Goal: Browse casually

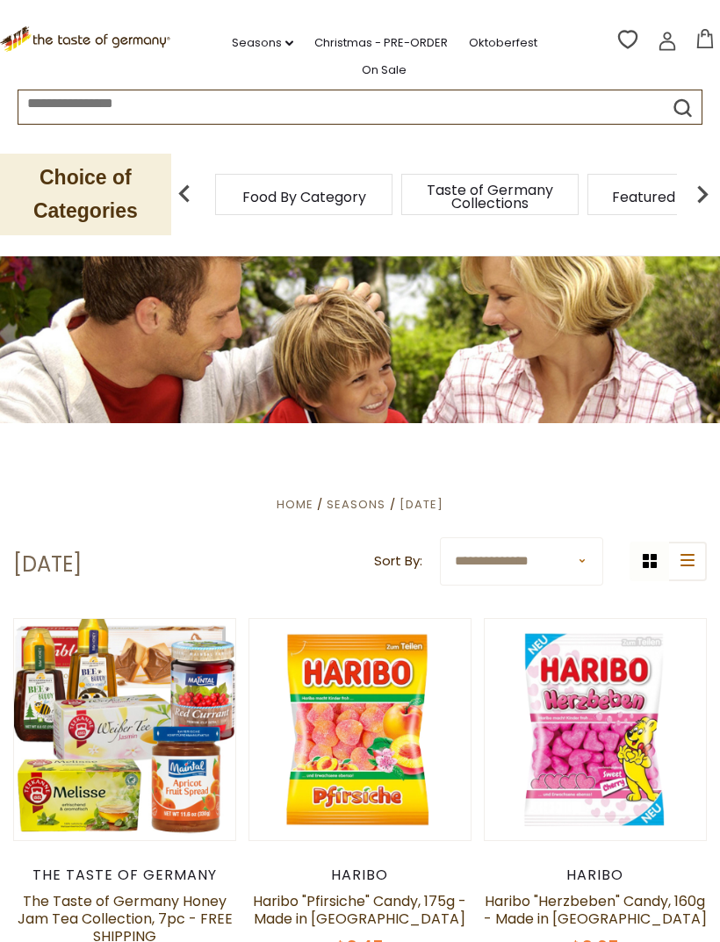
click at [612, 191] on span "Featured Products" at bounding box center [676, 197] width 129 height 13
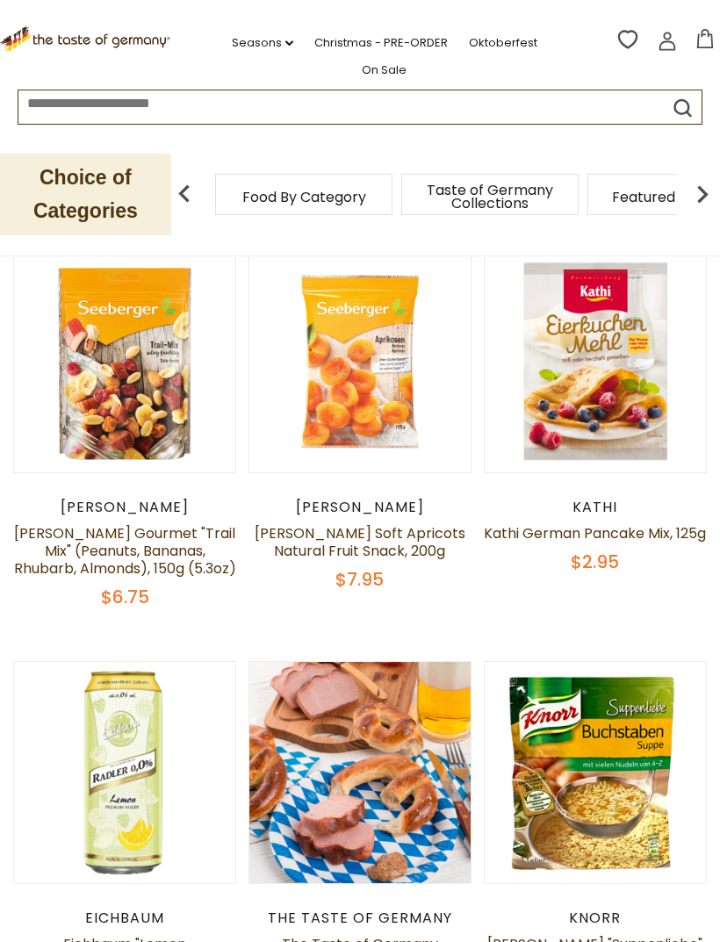
scroll to position [653, 0]
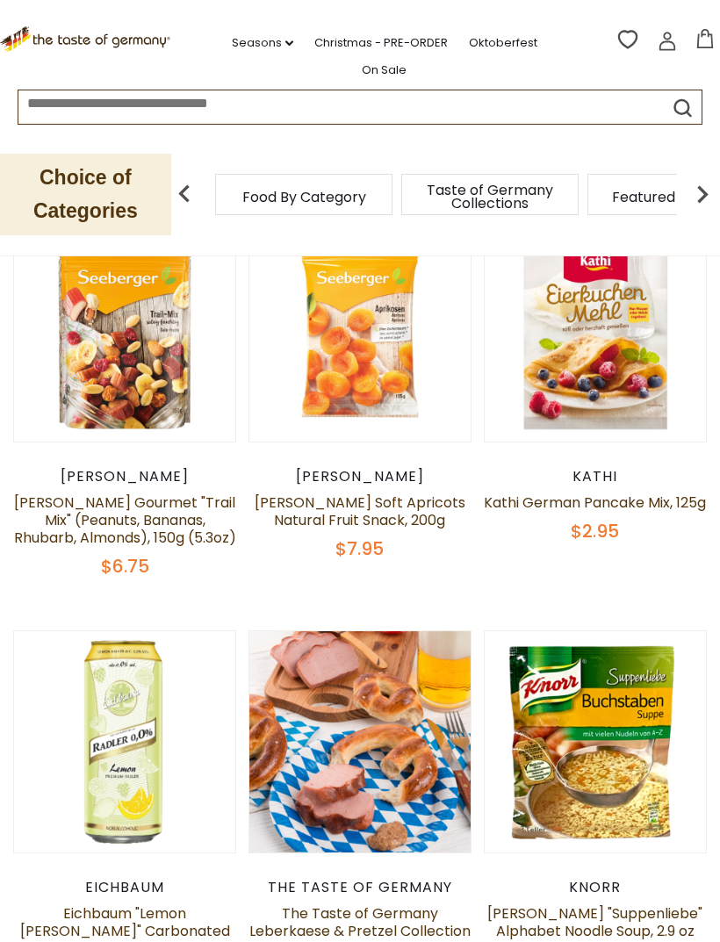
click at [79, 559] on div "$6.75" at bounding box center [124, 567] width 223 height 22
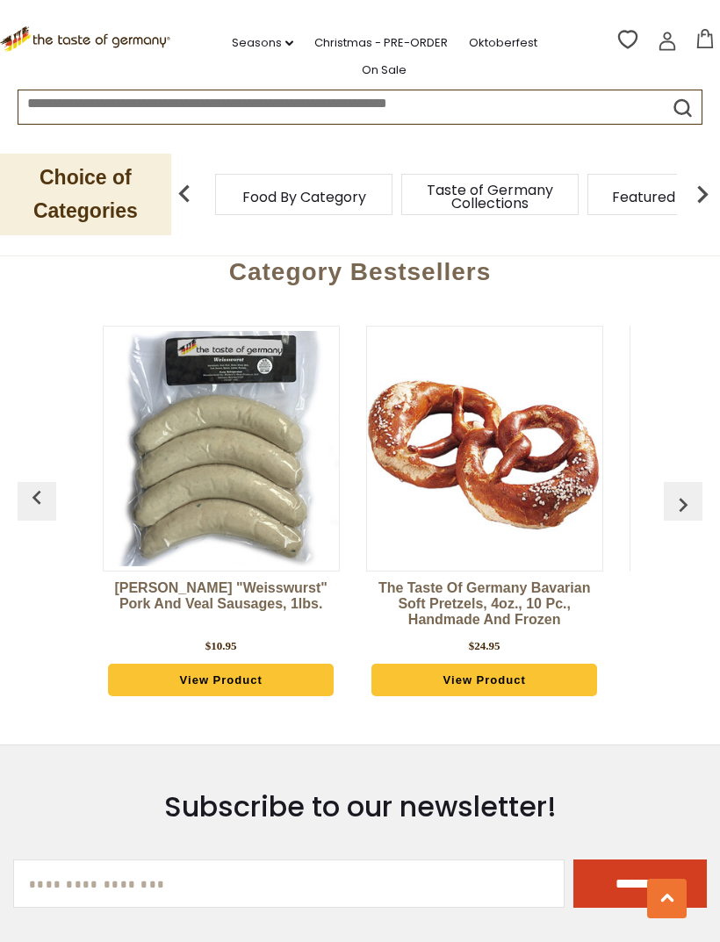
scroll to position [2354, 0]
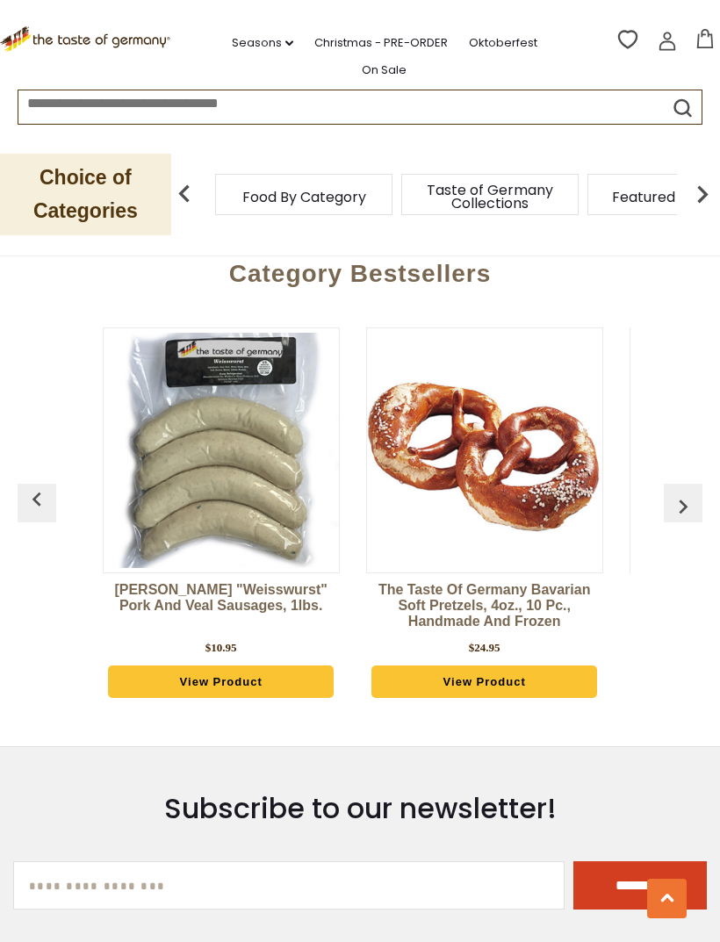
click at [660, 489] on div "[PERSON_NAME] "Weisswurst" Pork and Veal Sausages, 1lbs. $10.95 View Product Th…" at bounding box center [360, 517] width 677 height 423
click at [661, 499] on div "[PERSON_NAME] "Weisswurst" Pork and Veal Sausages, 1lbs. $10.95 View Product Th…" at bounding box center [360, 517] width 677 height 423
click at [670, 502] on img "button" at bounding box center [683, 507] width 28 height 28
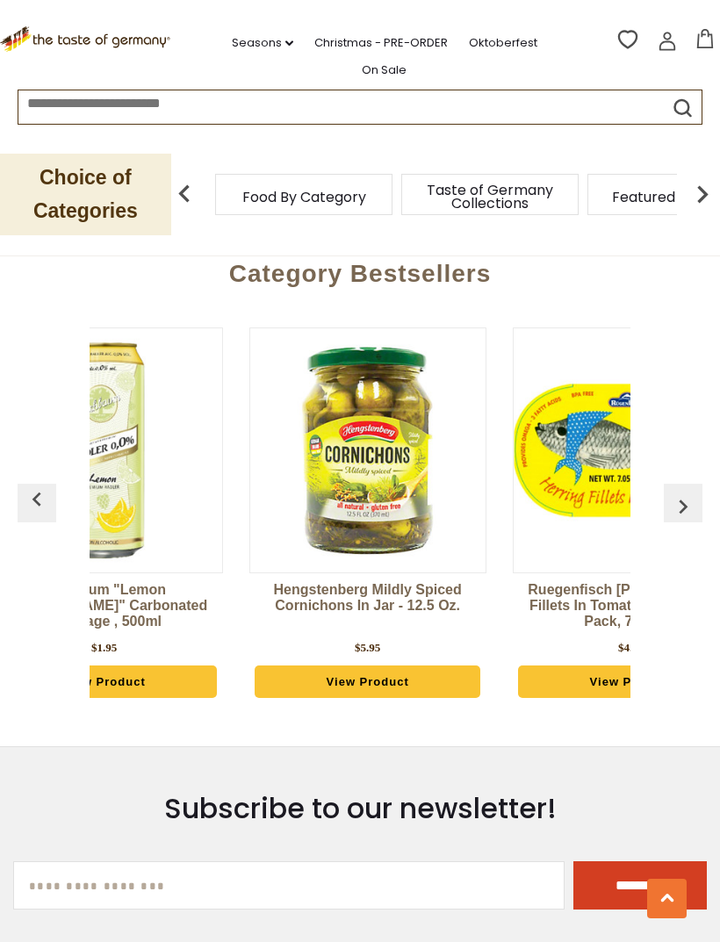
scroll to position [0, 637]
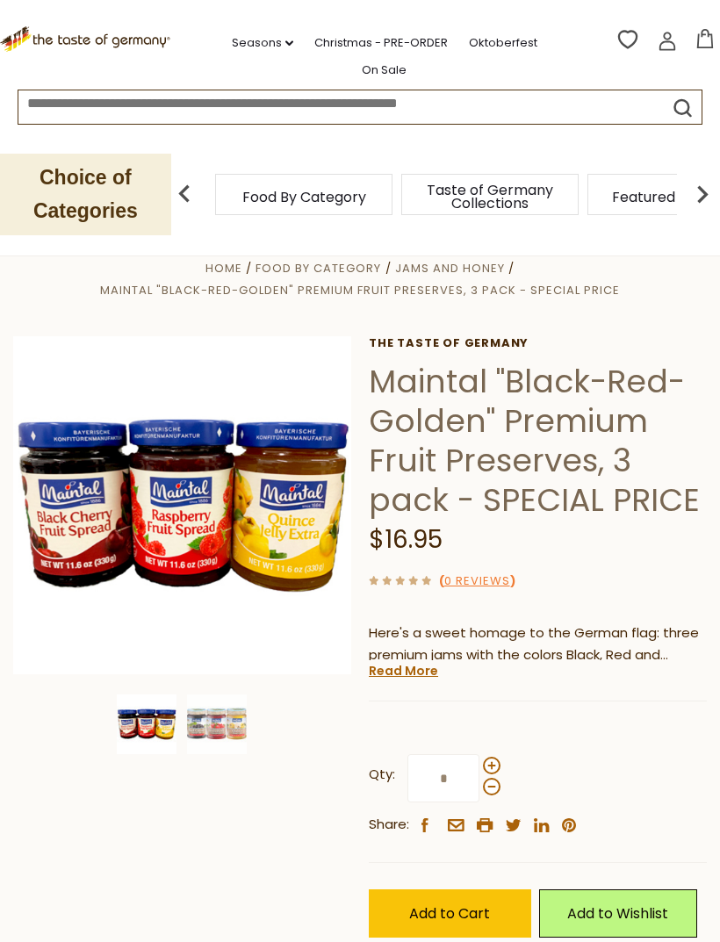
scroll to position [20, 0]
